Goal: Navigation & Orientation: Go to known website

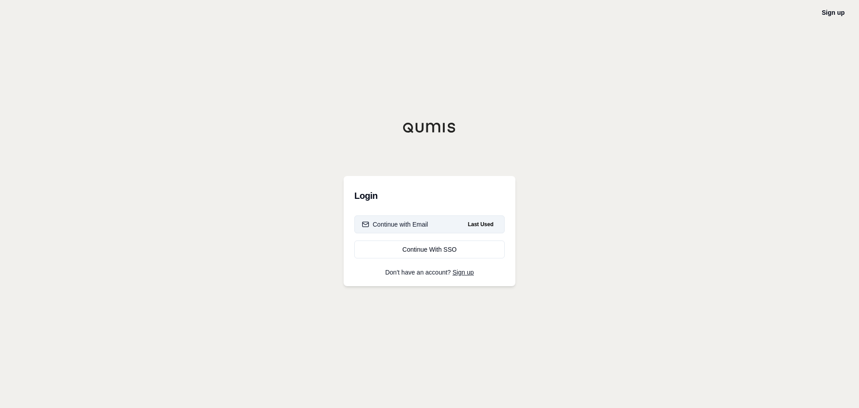
click at [409, 226] on div "Continue with Email" at bounding box center [395, 224] width 66 height 9
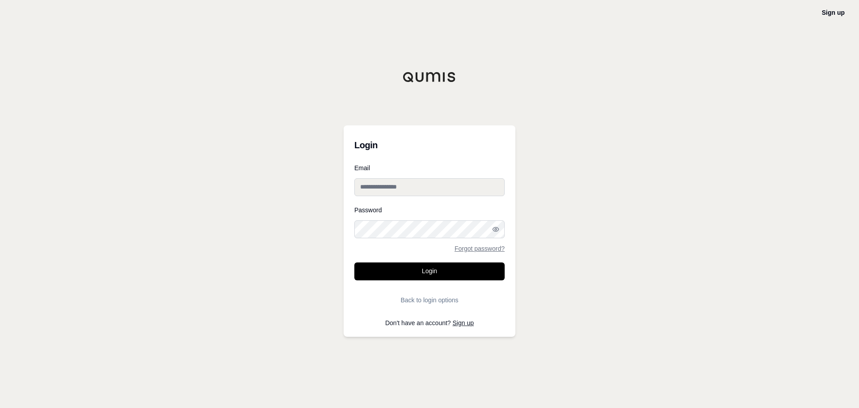
type input "**********"
click at [407, 271] on form "**********" at bounding box center [429, 237] width 150 height 144
